Goal: Navigation & Orientation: Find specific page/section

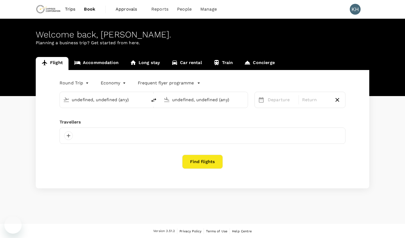
type input "Adelaide (ADL)"
type input "[GEOGRAPHIC_DATA] ([GEOGRAPHIC_DATA])"
click at [128, 8] on span "Approvals" at bounding box center [129, 9] width 27 height 7
